Goal: Navigation & Orientation: Find specific page/section

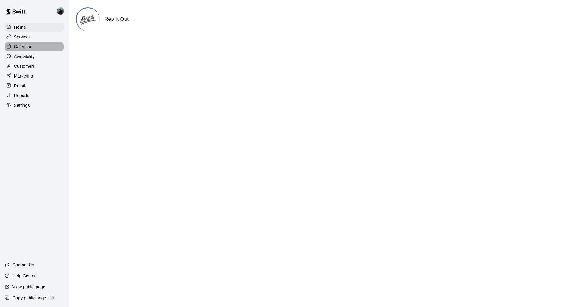
click at [17, 45] on p "Calendar" at bounding box center [23, 47] width 18 height 6
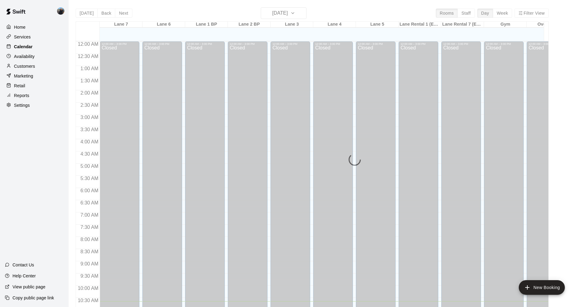
scroll to position [260, 0]
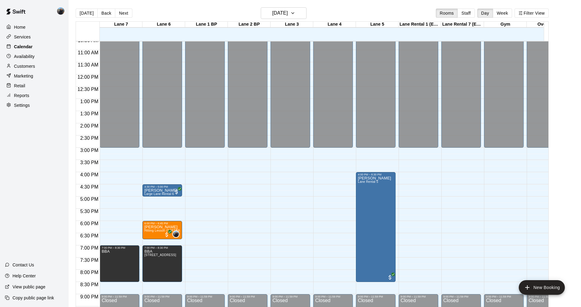
click at [21, 48] on p "Calendar" at bounding box center [23, 47] width 19 height 6
click at [287, 15] on h6 "[DATE]" at bounding box center [280, 13] width 16 height 9
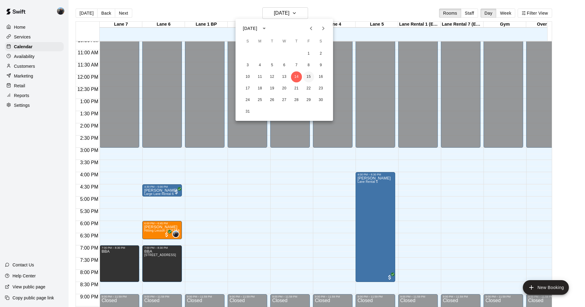
click at [308, 75] on button "15" at bounding box center [308, 76] width 11 height 11
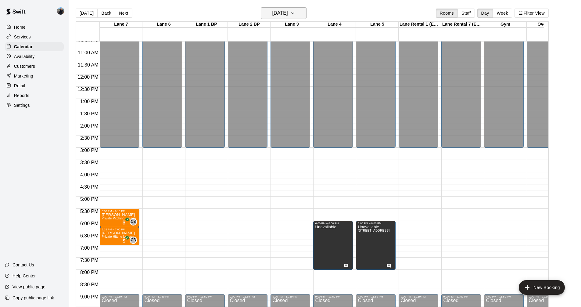
click at [295, 14] on icon "button" at bounding box center [292, 12] width 5 height 7
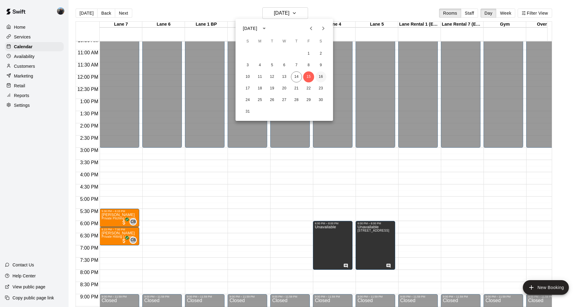
click at [324, 75] on button "16" at bounding box center [320, 76] width 11 height 11
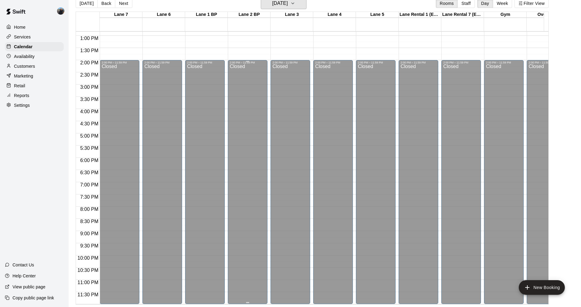
scroll to position [75, 0]
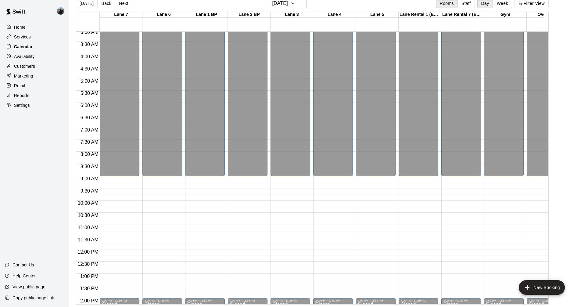
click at [17, 48] on p "Calendar" at bounding box center [23, 47] width 19 height 6
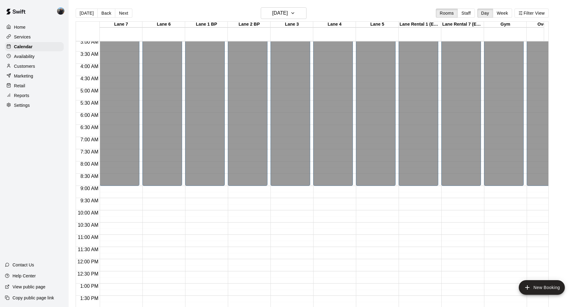
click at [26, 68] on p "Customers" at bounding box center [24, 66] width 21 height 6
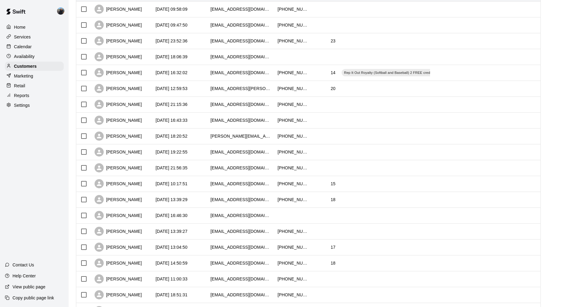
scroll to position [68, 0]
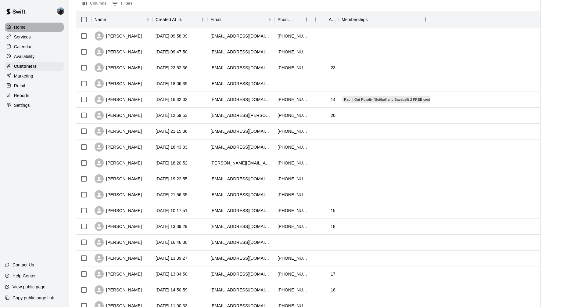
click at [32, 31] on div "Home" at bounding box center [34, 27] width 59 height 9
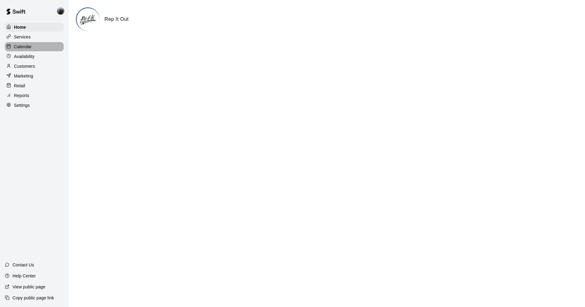
click at [18, 44] on div "Calendar" at bounding box center [34, 46] width 59 height 9
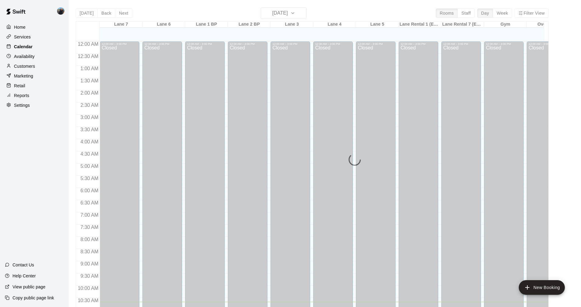
scroll to position [260, 0]
